Goal: Participate in discussion

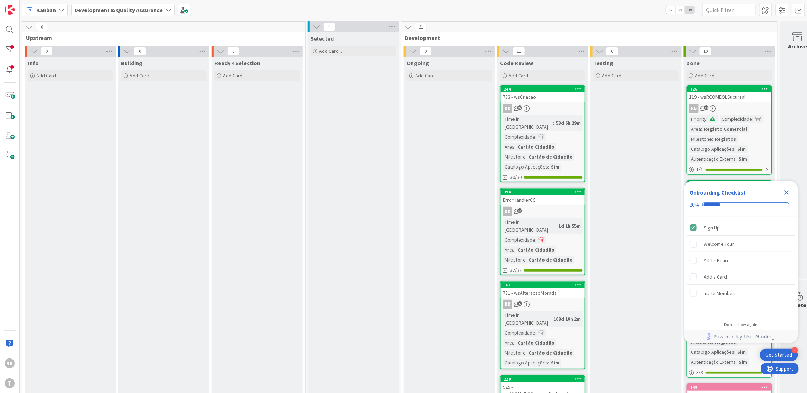
click at [543, 98] on div "733 - wsCriacao" at bounding box center [543, 96] width 84 height 9
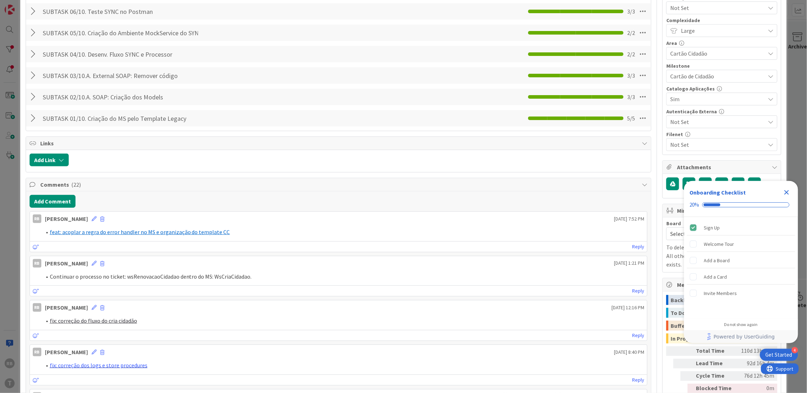
scroll to position [237, 0]
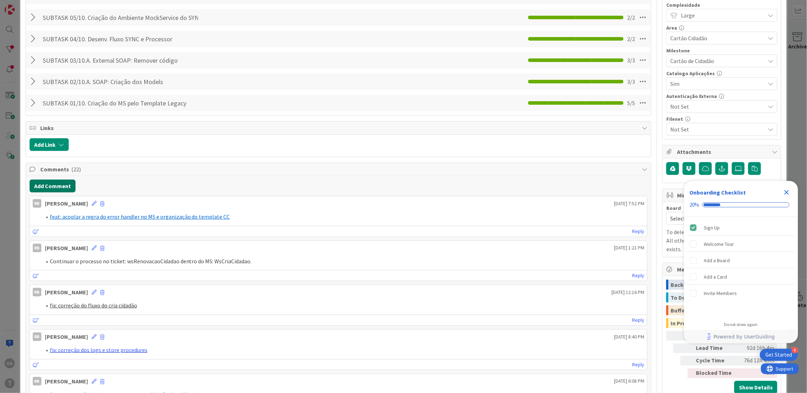
click at [45, 187] on button "Add Comment" at bounding box center [53, 185] width 46 height 13
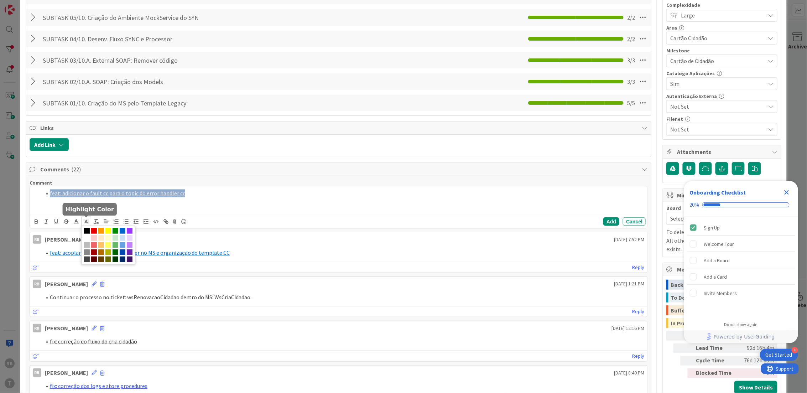
click at [86, 221] on polyline at bounding box center [86, 221] width 2 height 3
click at [111, 238] on span at bounding box center [108, 238] width 6 height 6
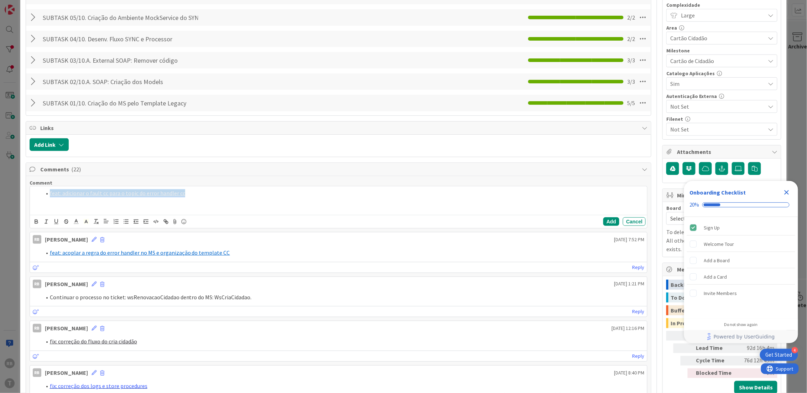
click at [79, 207] on div "feat: adicionar o fault cc para o topic do error handler cc" at bounding box center [338, 200] width 617 height 28
click at [192, 203] on div "feat: adicionar o fault cc para o topic do error handler cc" at bounding box center [338, 200] width 617 height 28
drag, startPoint x: 192, startPoint y: 195, endPoint x: 21, endPoint y: 185, distance: 171.9
click at [85, 223] on polyline at bounding box center [86, 221] width 2 height 3
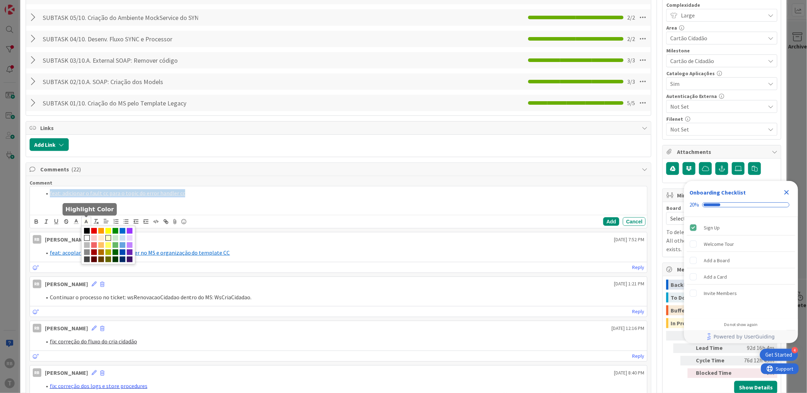
click at [90, 238] on span at bounding box center [87, 238] width 6 height 6
click at [75, 221] on line at bounding box center [76, 221] width 2 height 0
click at [113, 231] on span at bounding box center [113, 231] width 6 height 6
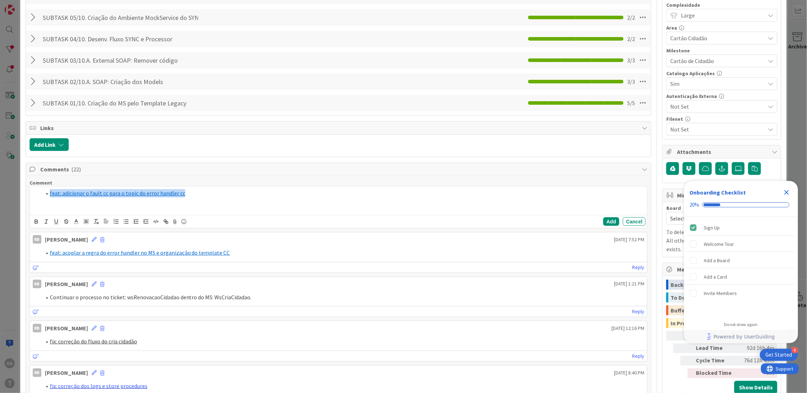
click at [185, 202] on div "feat: adicionar o fault cc para o topic do error handler cc" at bounding box center [338, 200] width 617 height 28
click at [603, 219] on button "Add" at bounding box center [611, 221] width 16 height 9
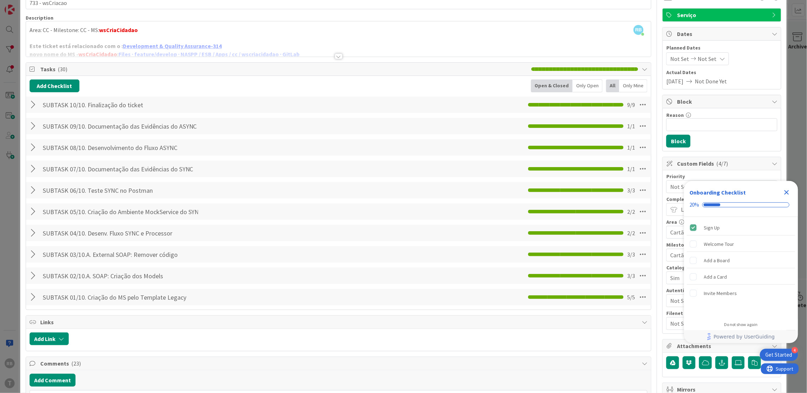
scroll to position [0, 0]
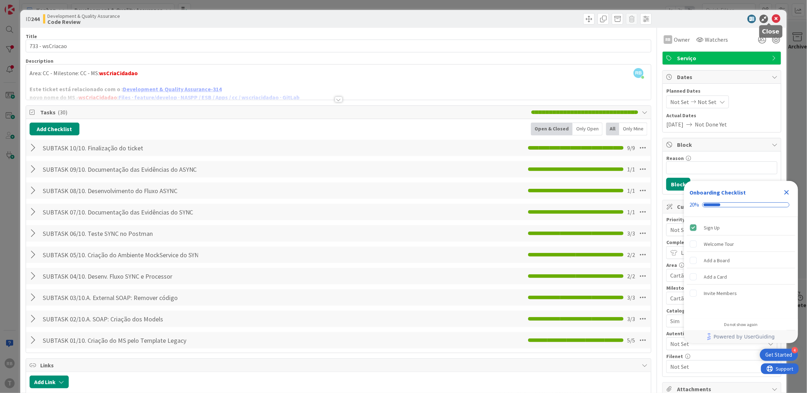
click at [772, 16] on icon at bounding box center [776, 19] width 9 height 9
